Goal: Information Seeking & Learning: Learn about a topic

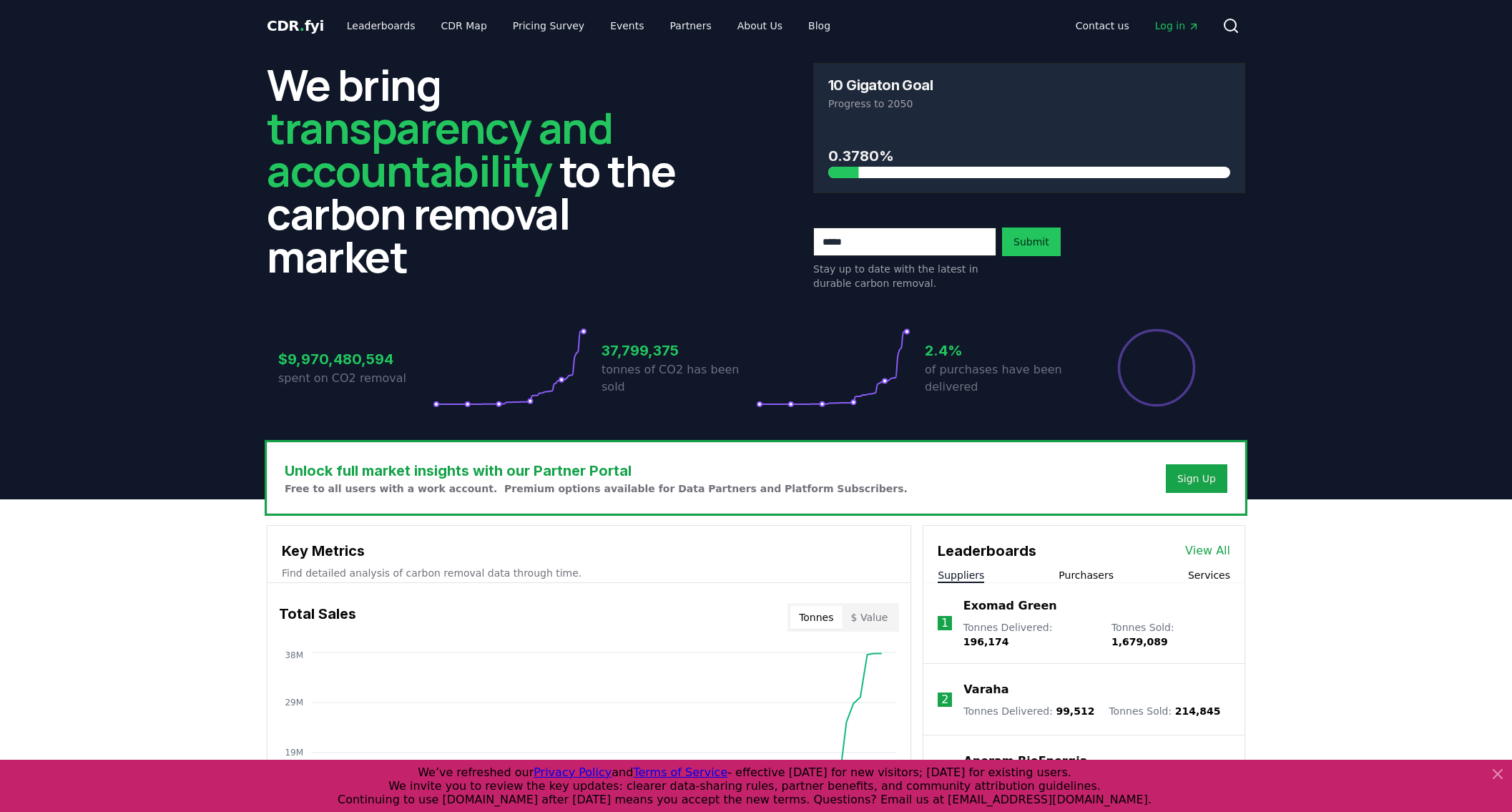
click at [1212, 547] on link "View All" at bounding box center [1208, 550] width 45 height 17
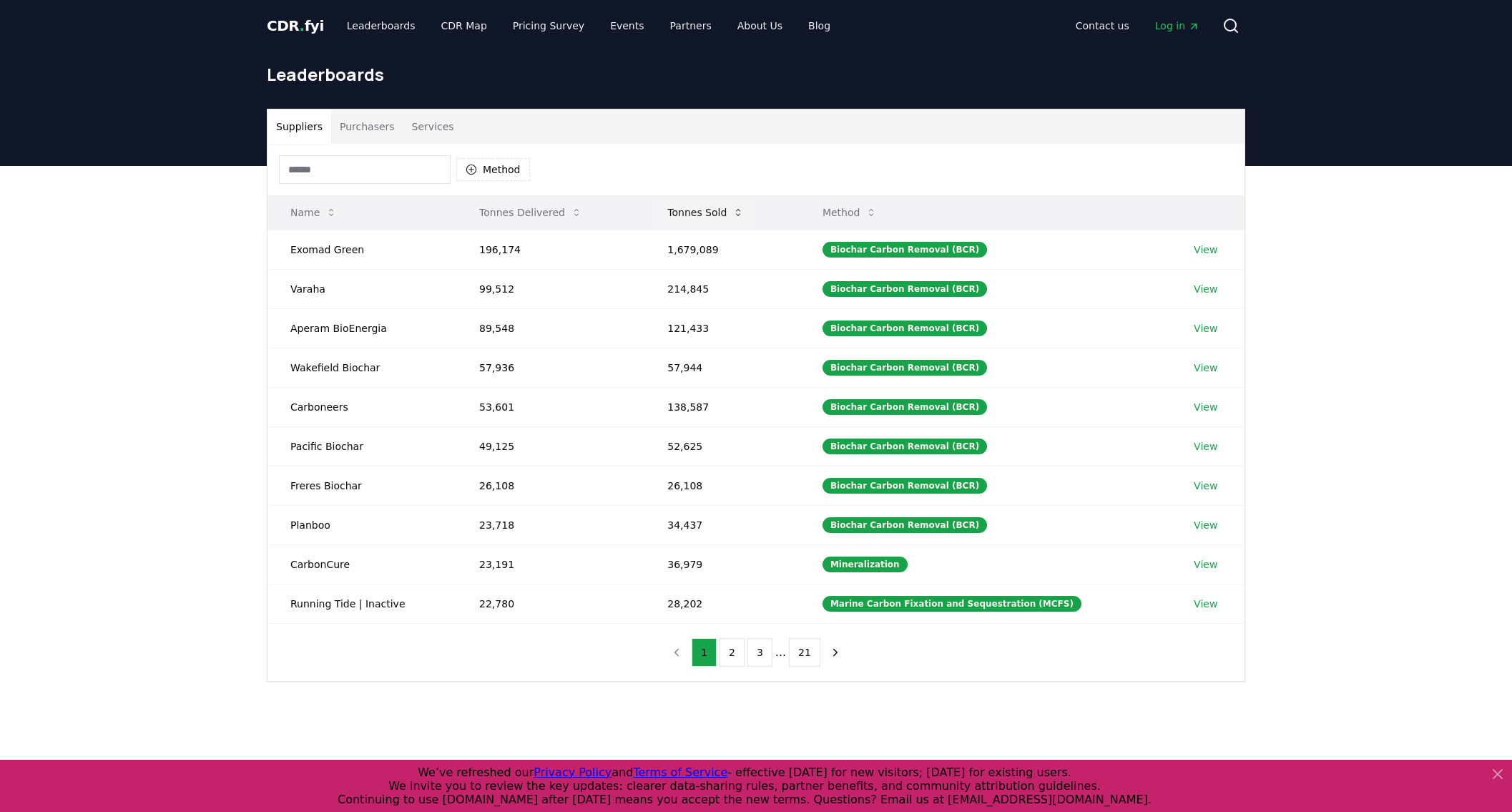
click at [707, 209] on button "Tonnes Sold" at bounding box center [706, 212] width 99 height 28
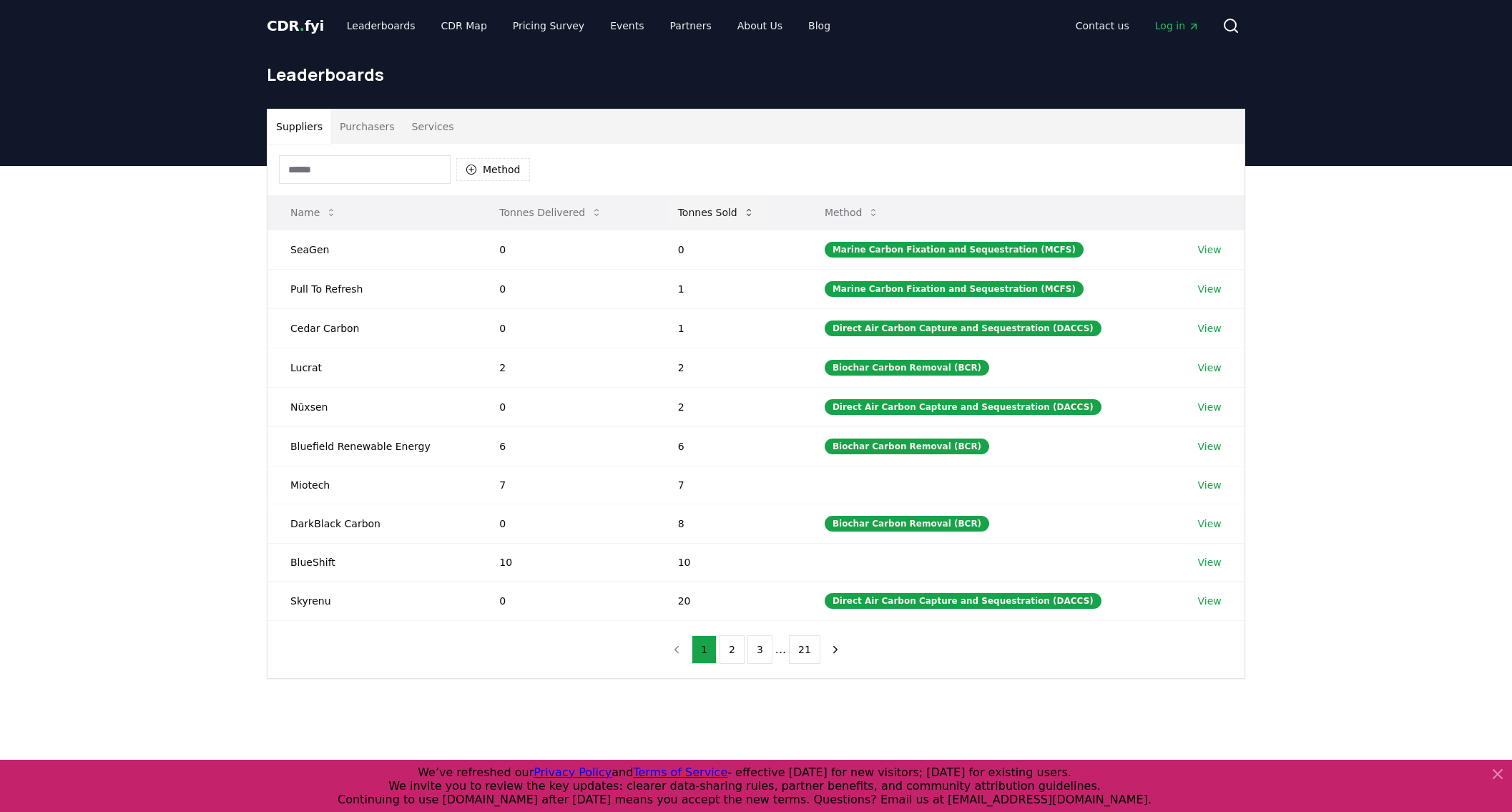
click at [707, 209] on button "Tonnes Sold" at bounding box center [716, 212] width 99 height 28
